Goal: Task Accomplishment & Management: Use online tool/utility

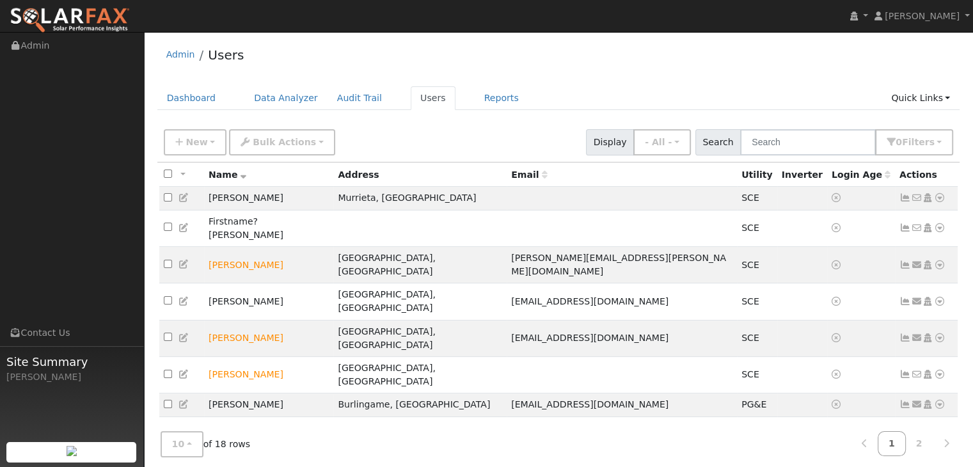
scroll to position [26, 0]
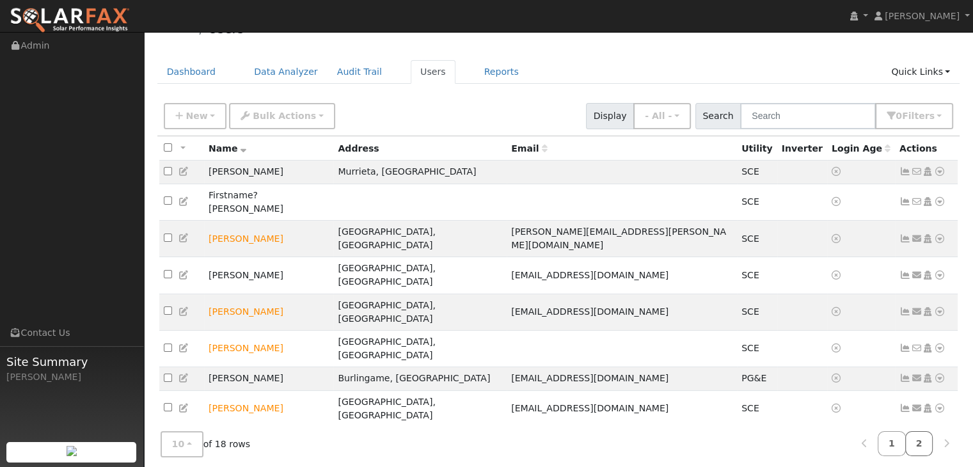
click at [921, 436] on link "2" at bounding box center [919, 443] width 28 height 25
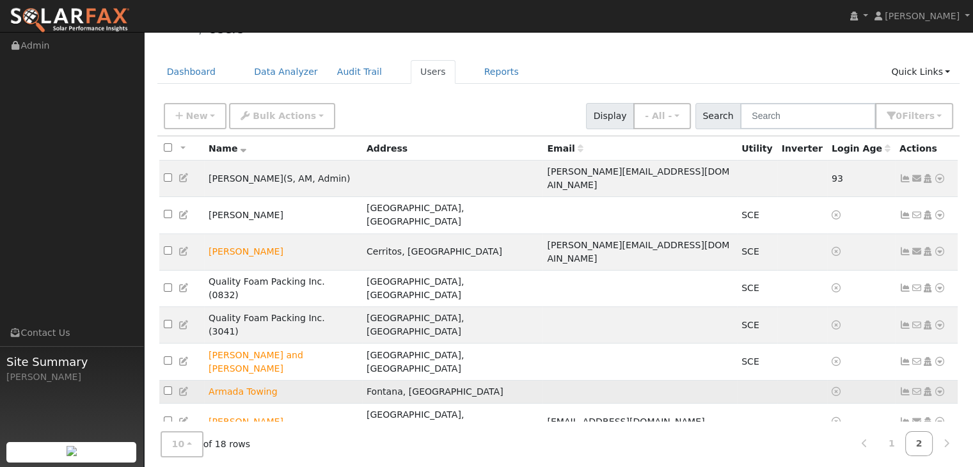
click at [943, 387] on icon at bounding box center [940, 391] width 12 height 9
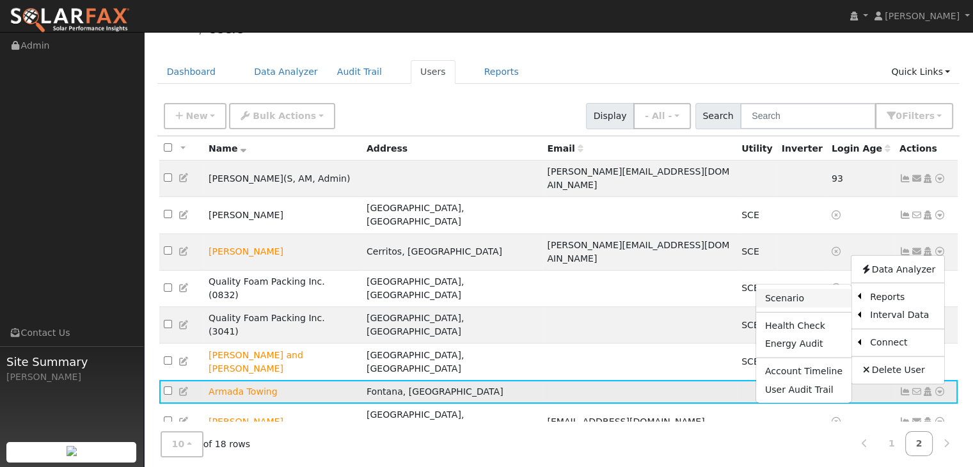
click at [792, 289] on link "Scenario" at bounding box center [803, 298] width 95 height 18
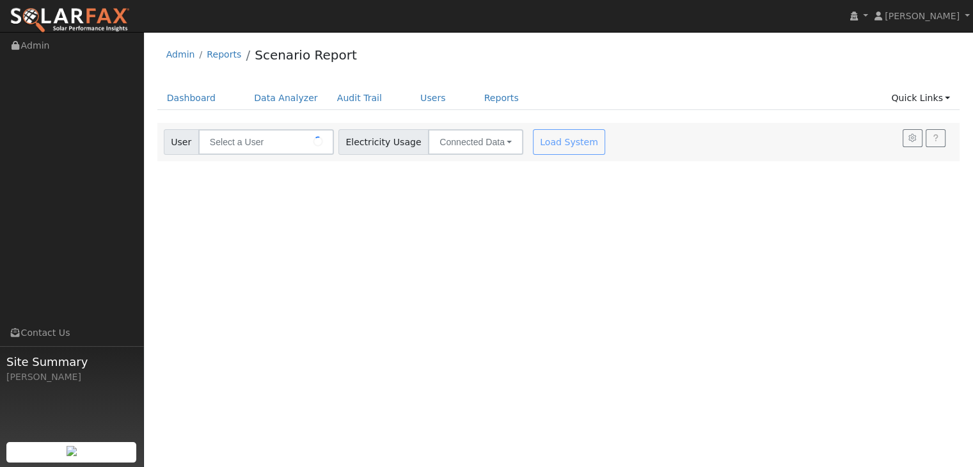
type input "Armada Towing"
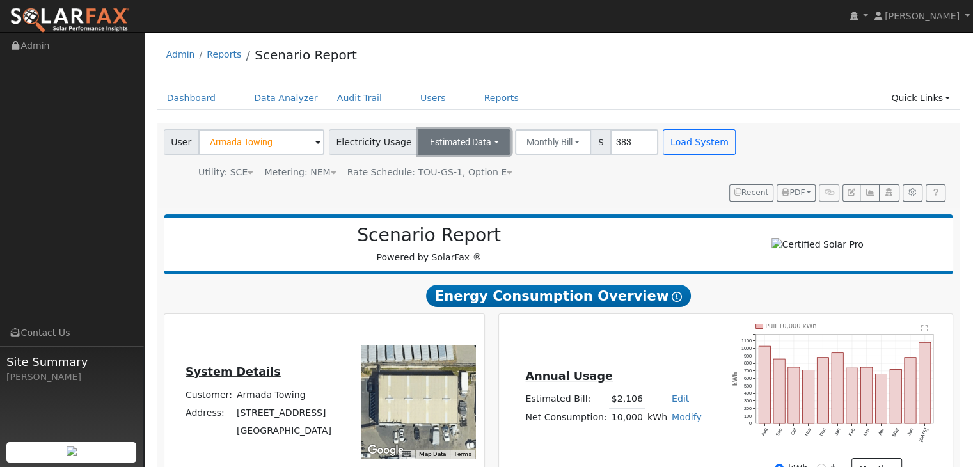
click at [477, 143] on button "Estimated Data" at bounding box center [464, 142] width 92 height 26
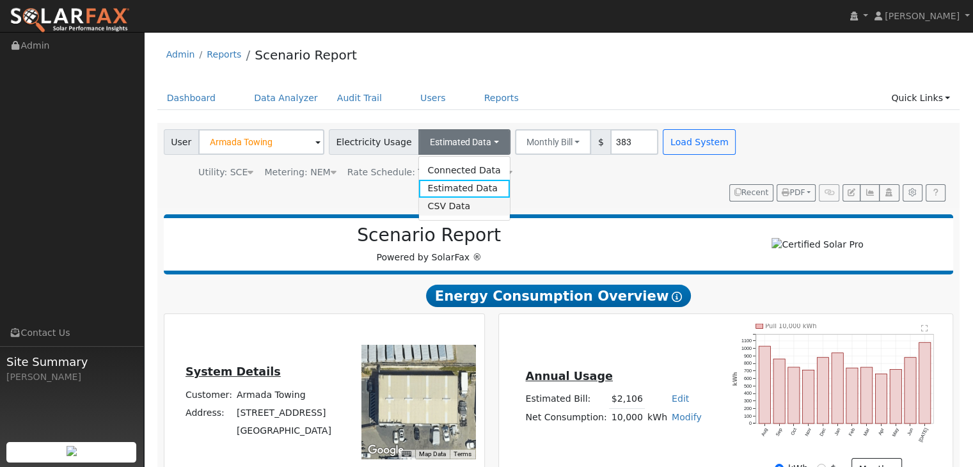
click at [440, 203] on link "CSV Data" at bounding box center [463, 207] width 91 height 18
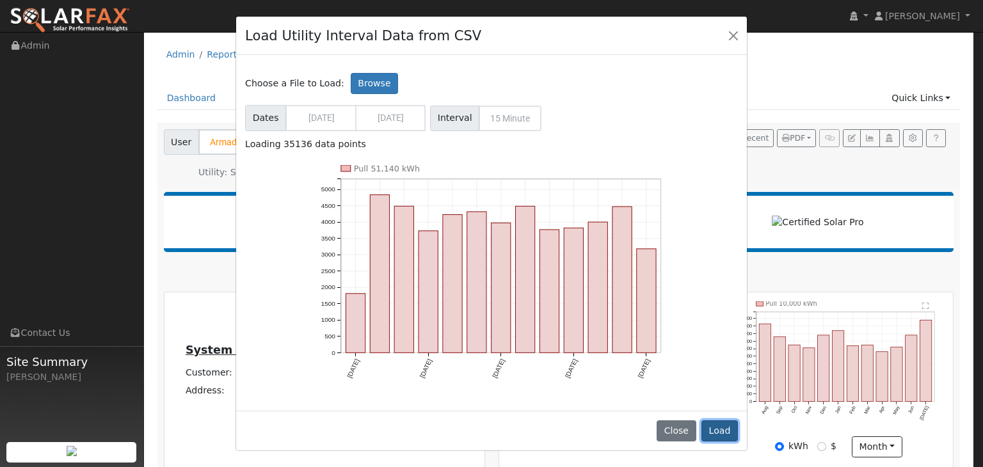
click at [718, 433] on button "Load" at bounding box center [719, 431] width 36 height 22
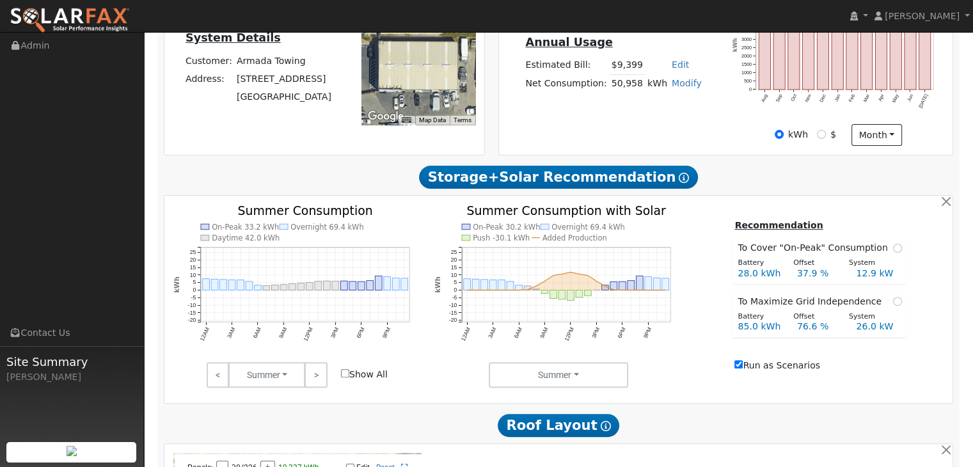
scroll to position [335, 0]
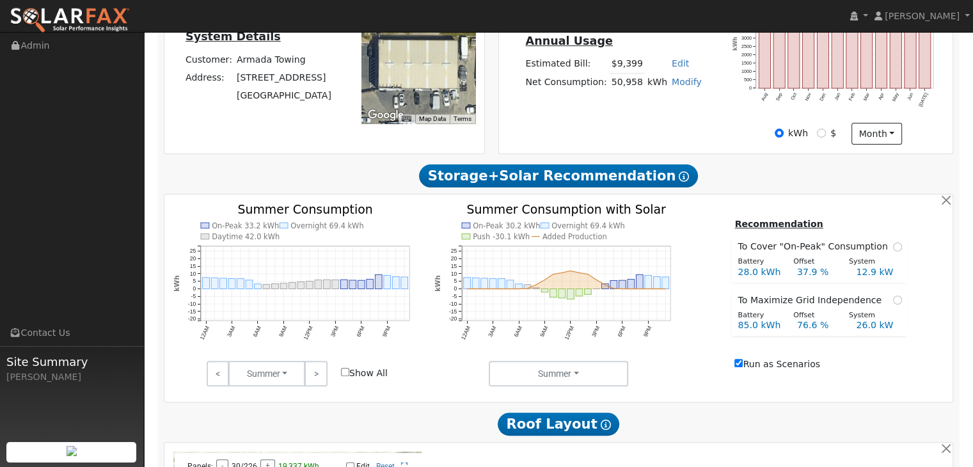
click at [346, 376] on input "Show All" at bounding box center [345, 372] width 8 height 8
checkbox input "true"
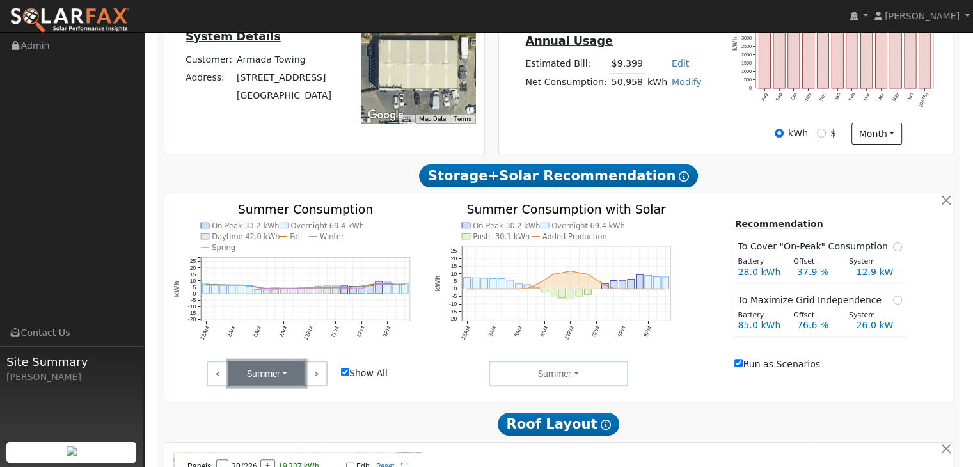
click at [279, 377] on button "Summer" at bounding box center [266, 374] width 77 height 26
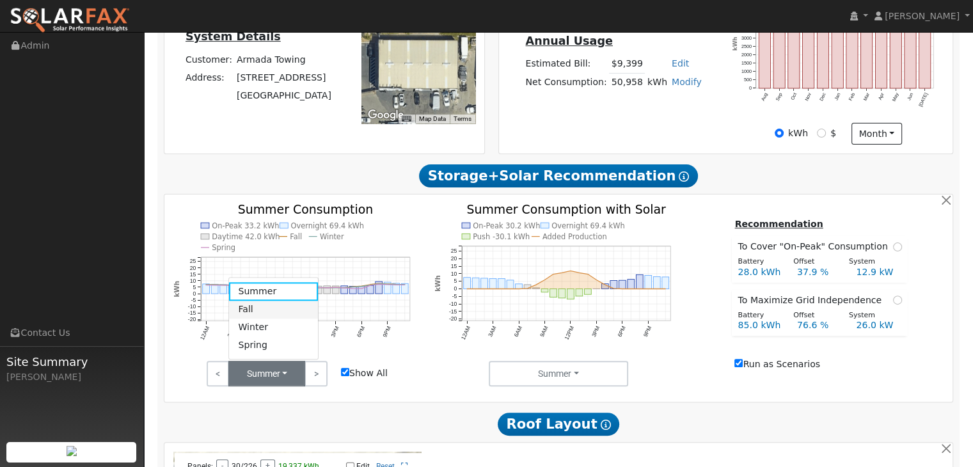
click at [258, 315] on link "Fall" at bounding box center [273, 310] width 89 height 18
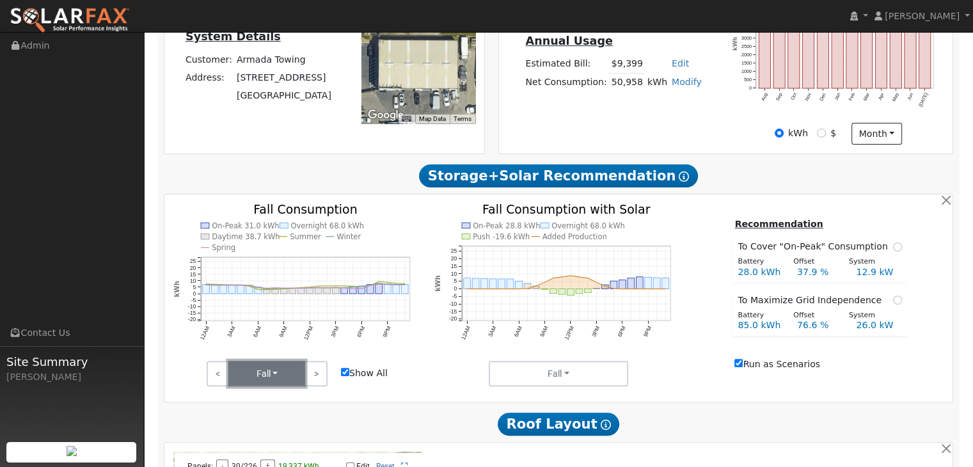
click at [277, 374] on button "Fall" at bounding box center [266, 374] width 77 height 26
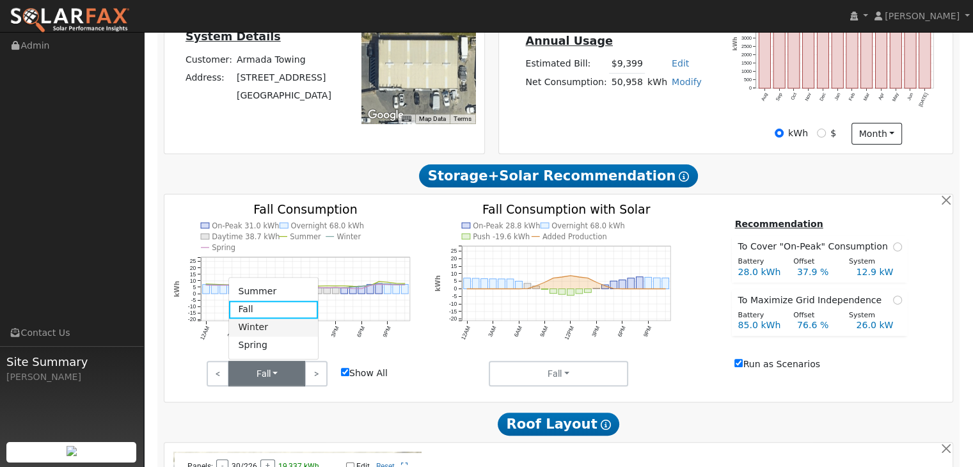
click at [281, 332] on link "Winter" at bounding box center [273, 328] width 89 height 18
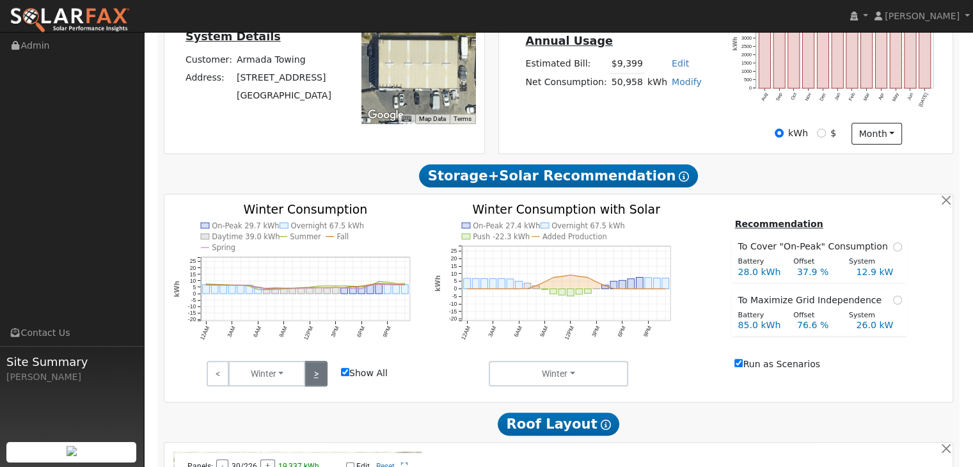
click at [312, 379] on link ">" at bounding box center [315, 374] width 22 height 26
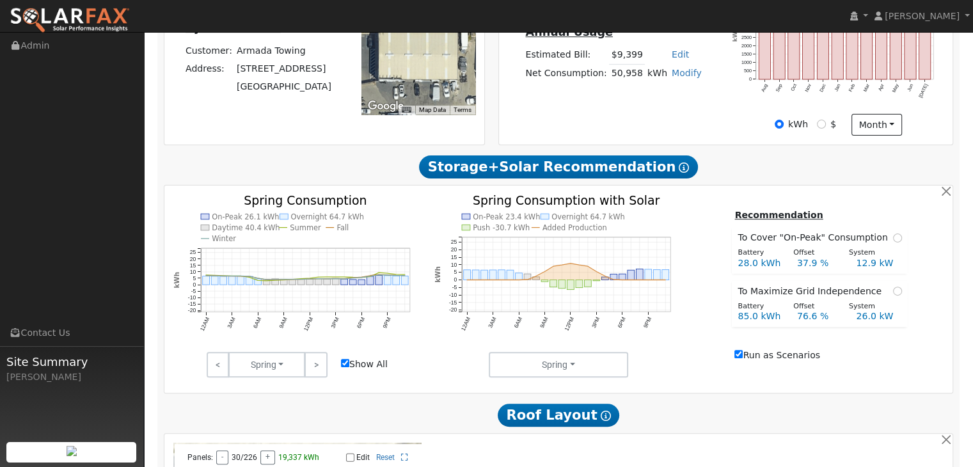
scroll to position [345, 0]
drag, startPoint x: 313, startPoint y: 364, endPoint x: 221, endPoint y: 372, distance: 92.4
click at [221, 372] on link "<" at bounding box center [218, 364] width 22 height 26
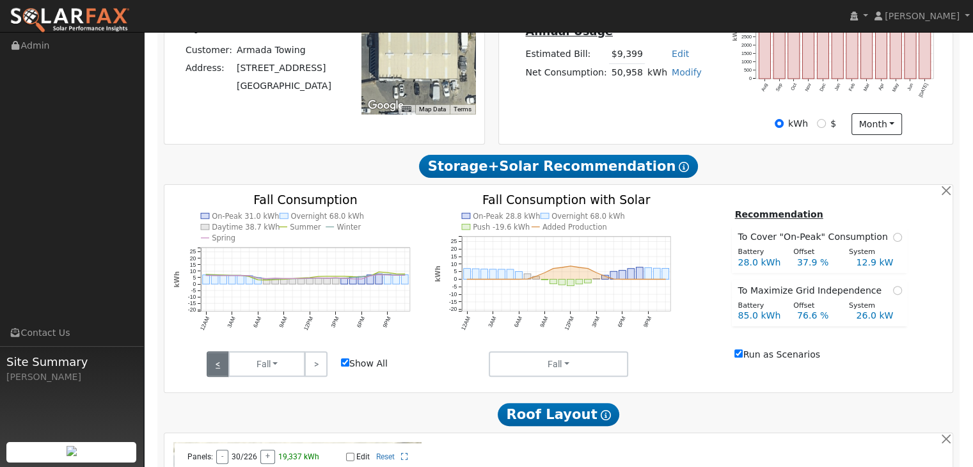
click at [215, 368] on link "<" at bounding box center [218, 364] width 22 height 26
click at [214, 370] on link "<" at bounding box center [218, 364] width 22 height 26
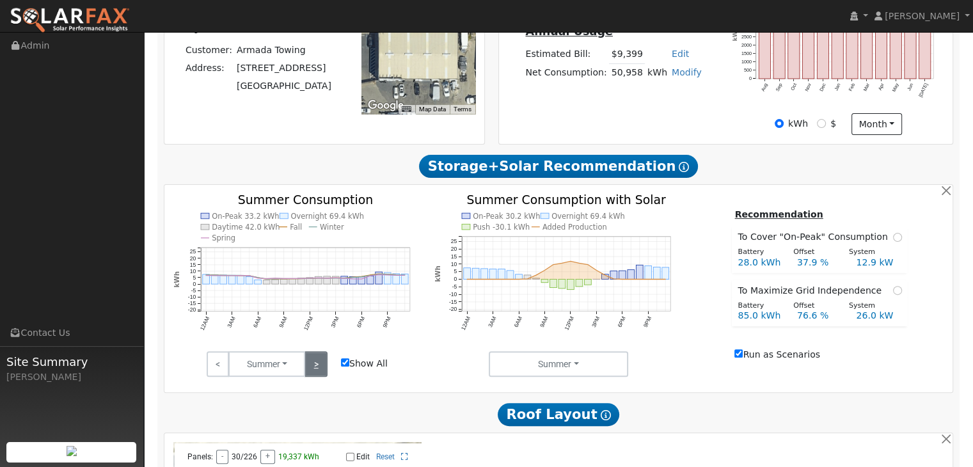
click at [310, 363] on link ">" at bounding box center [315, 364] width 22 height 26
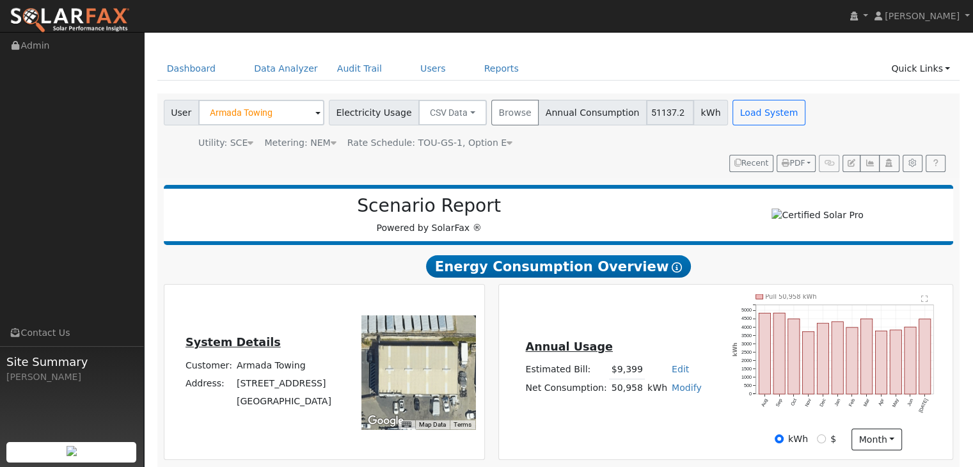
scroll to position [0, 0]
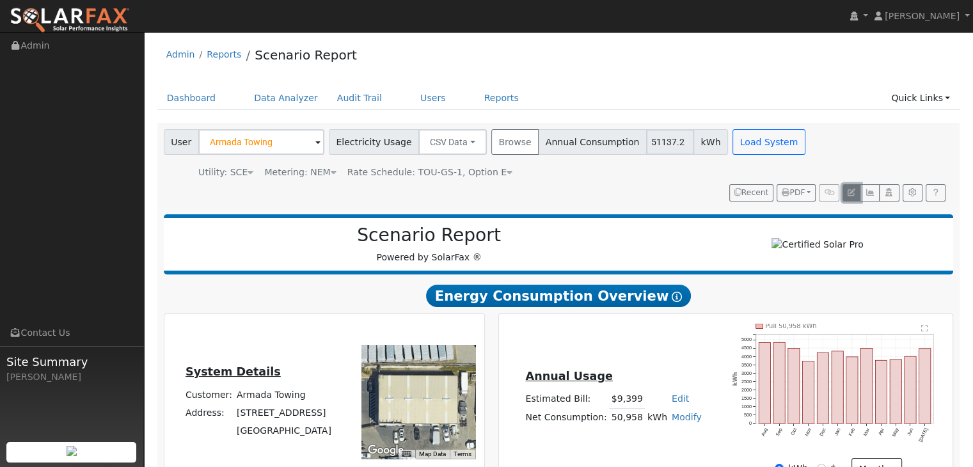
click at [851, 194] on icon "button" at bounding box center [852, 193] width 8 height 8
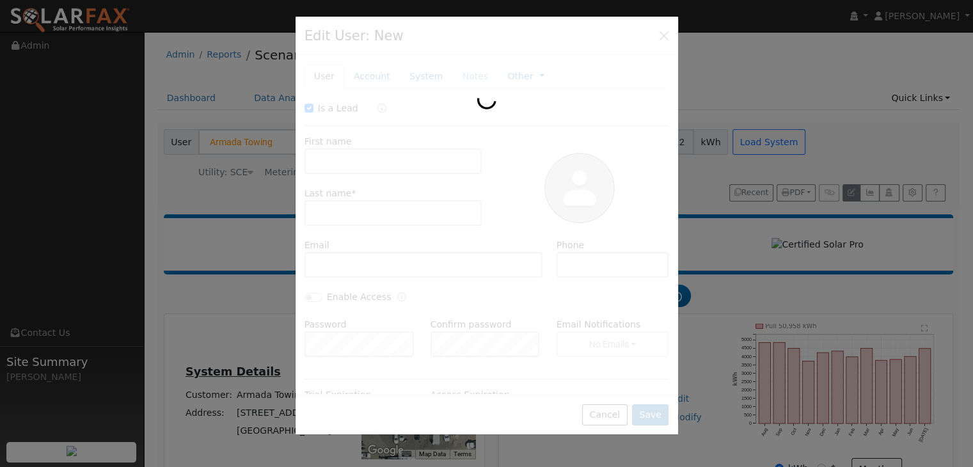
checkbox input "true"
type input "Armada"
type input "Towing"
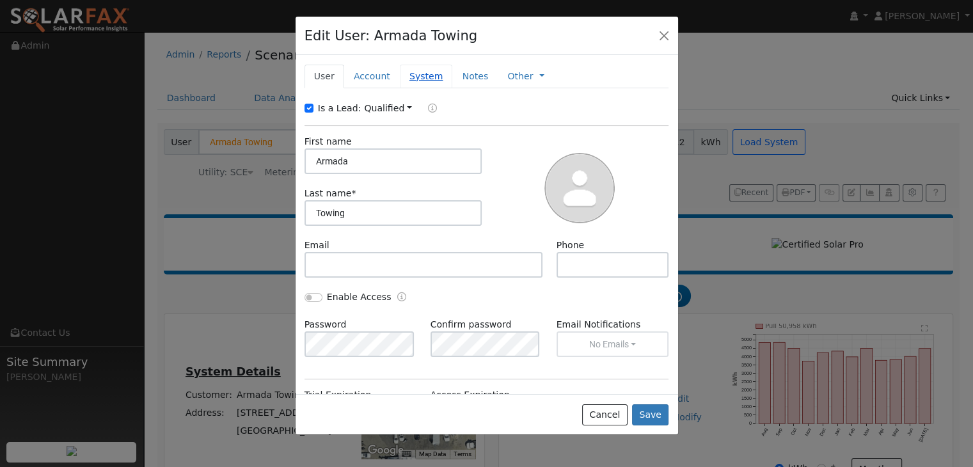
click at [413, 81] on link "System" at bounding box center [426, 77] width 53 height 24
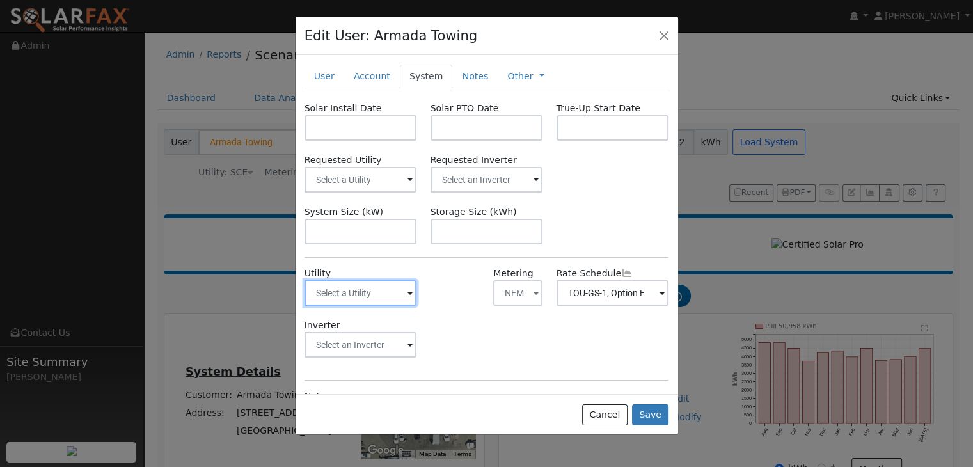
click at [404, 297] on input "text" at bounding box center [360, 293] width 113 height 26
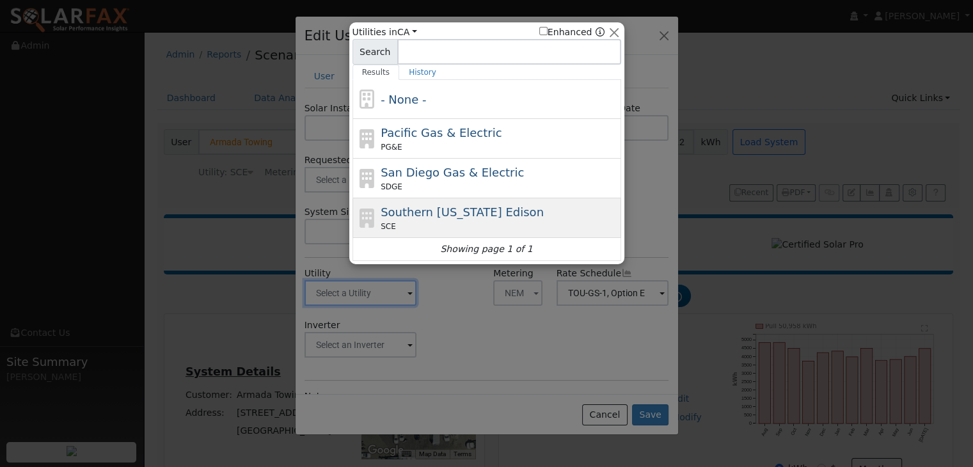
click at [465, 216] on span "Southern California Edison" at bounding box center [462, 211] width 163 height 13
type input "SCE"
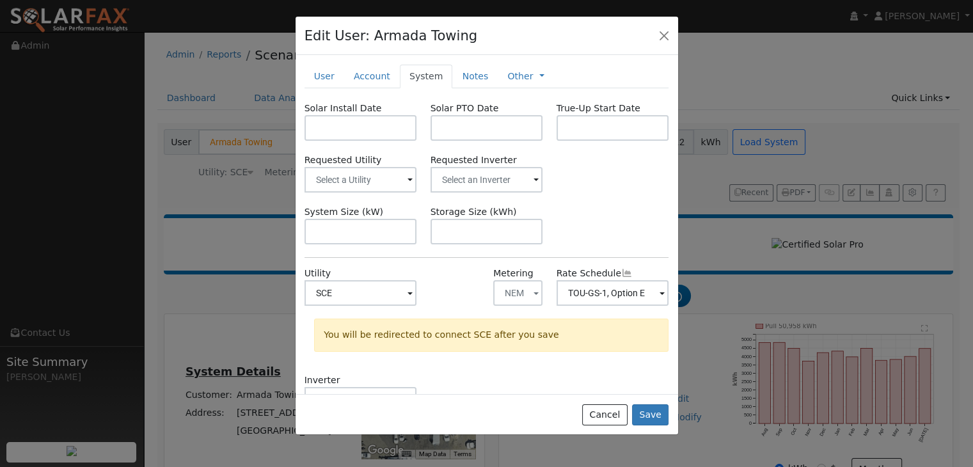
click at [407, 179] on span at bounding box center [409, 180] width 5 height 15
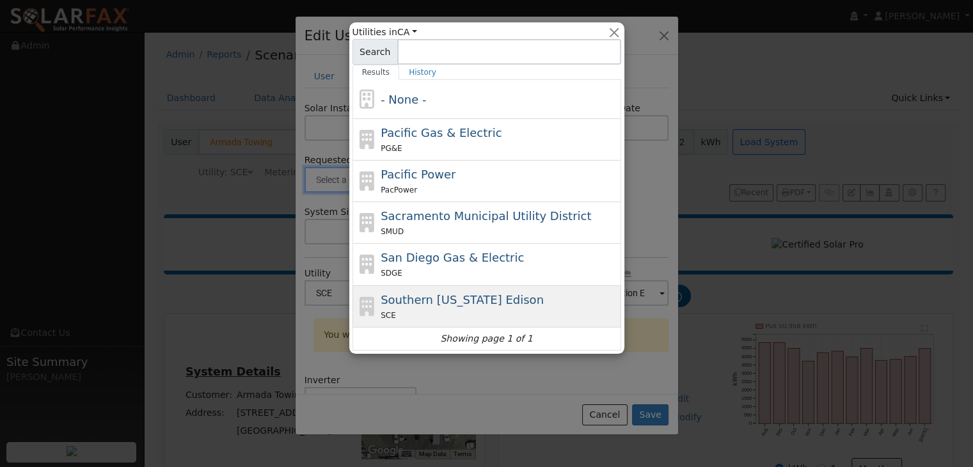
click at [456, 298] on span "Southern California Edison" at bounding box center [462, 299] width 163 height 13
type input "Southern California Edison"
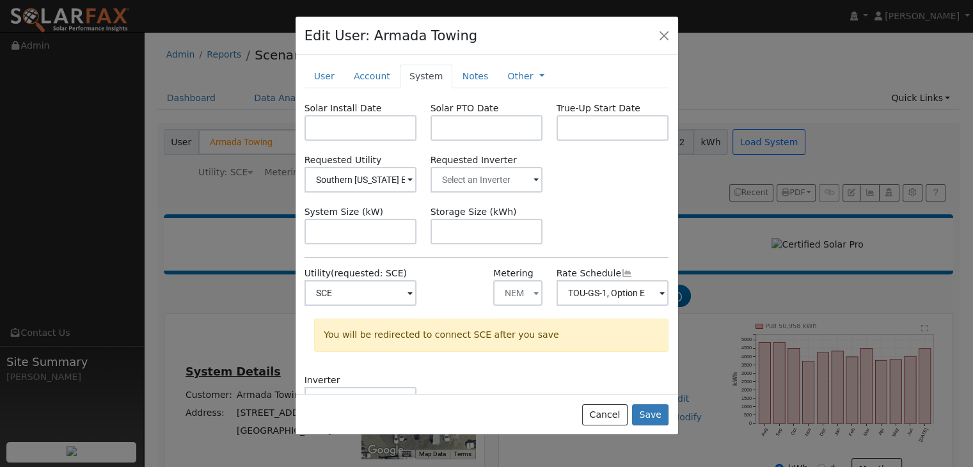
click at [635, 216] on div "System Size (kW) Storage Size (kWh)" at bounding box center [486, 224] width 378 height 39
click at [654, 415] on button "Save" at bounding box center [650, 415] width 37 height 22
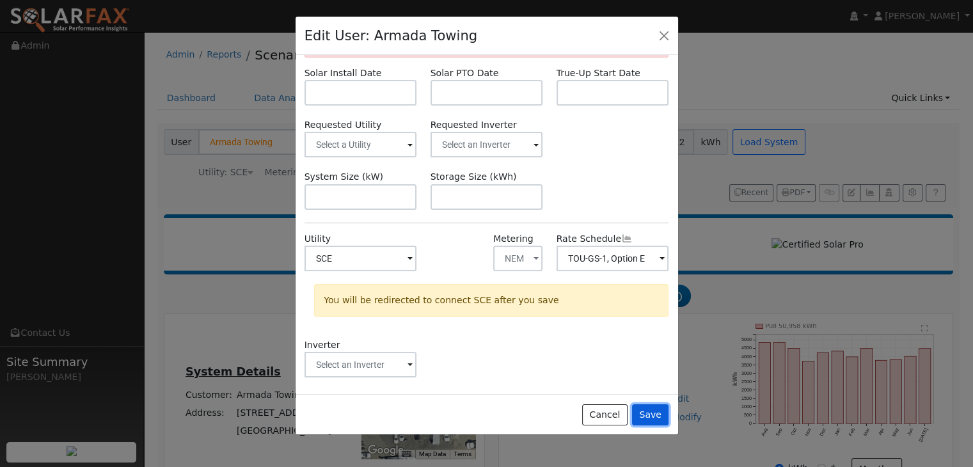
scroll to position [77, 0]
click at [612, 415] on button "Cancel" at bounding box center [604, 415] width 45 height 22
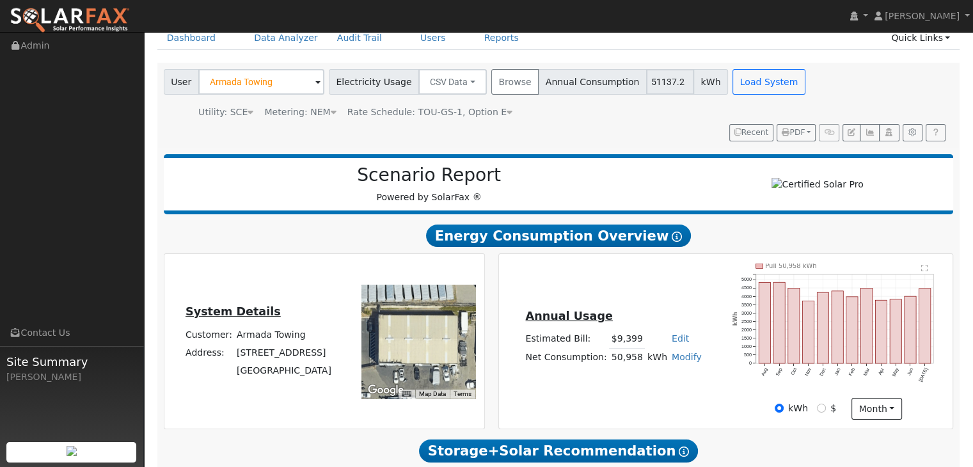
scroll to position [58, 0]
